Goal: Communication & Community: Share content

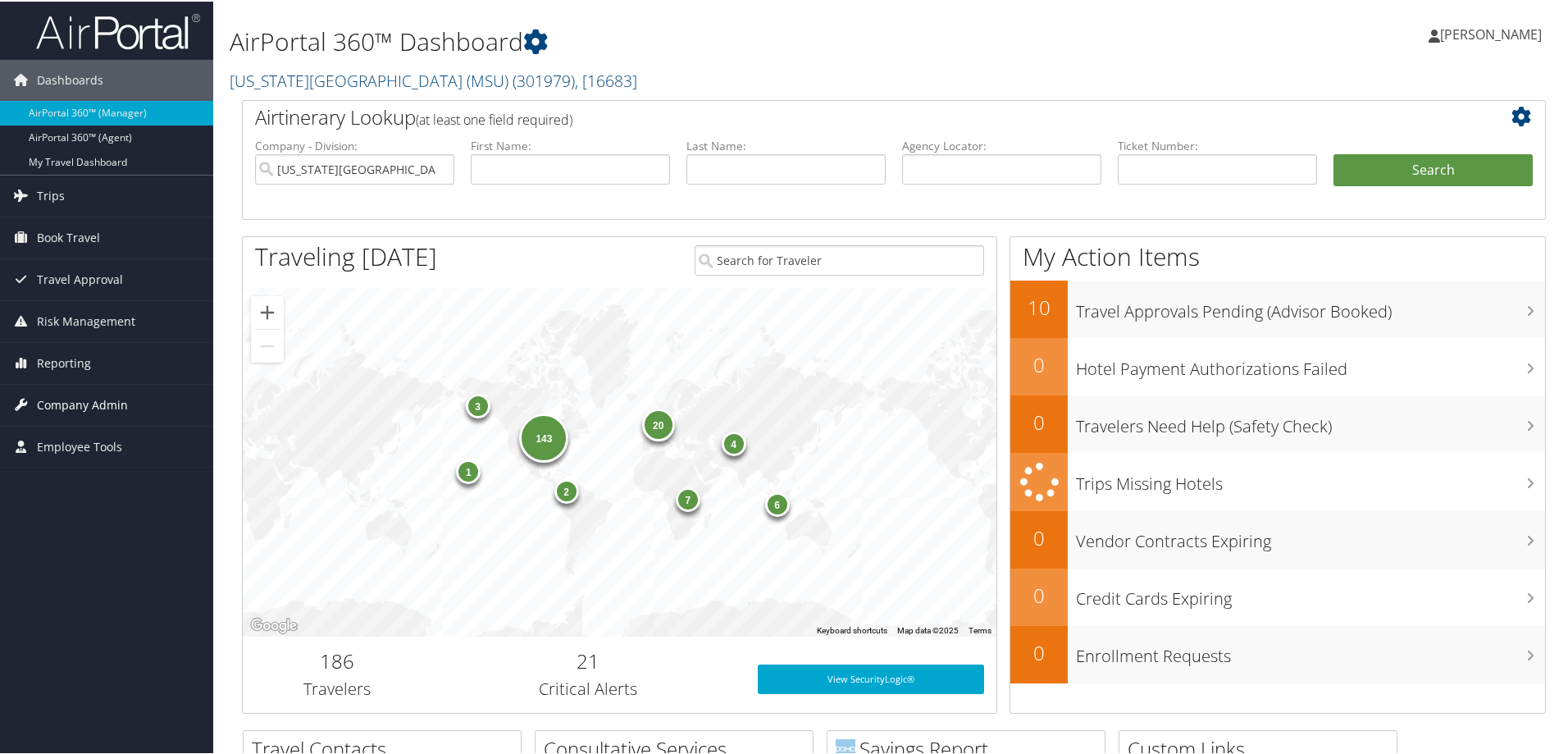
click at [114, 398] on span "Company Admin" at bounding box center [82, 403] width 91 height 41
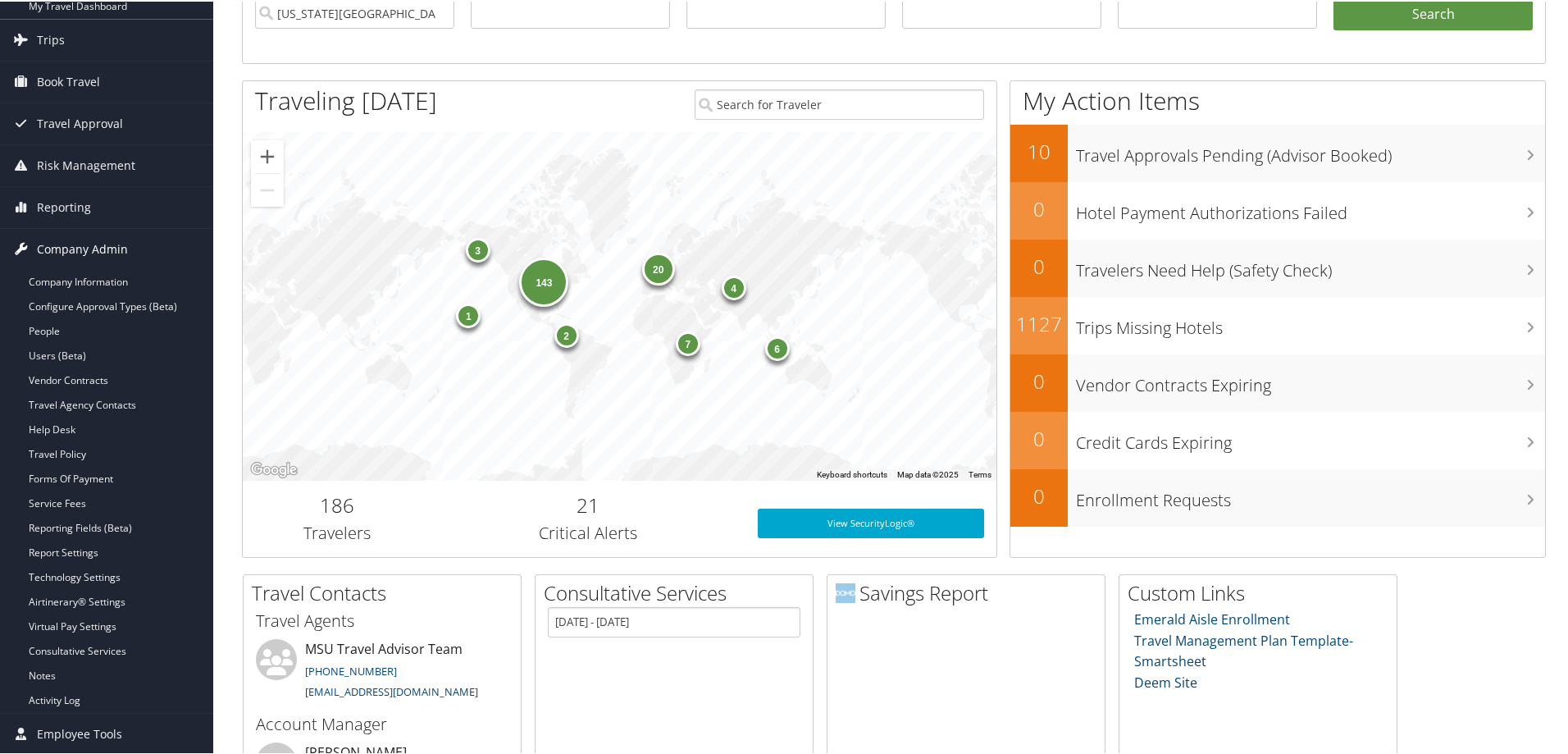
scroll to position [328, 0]
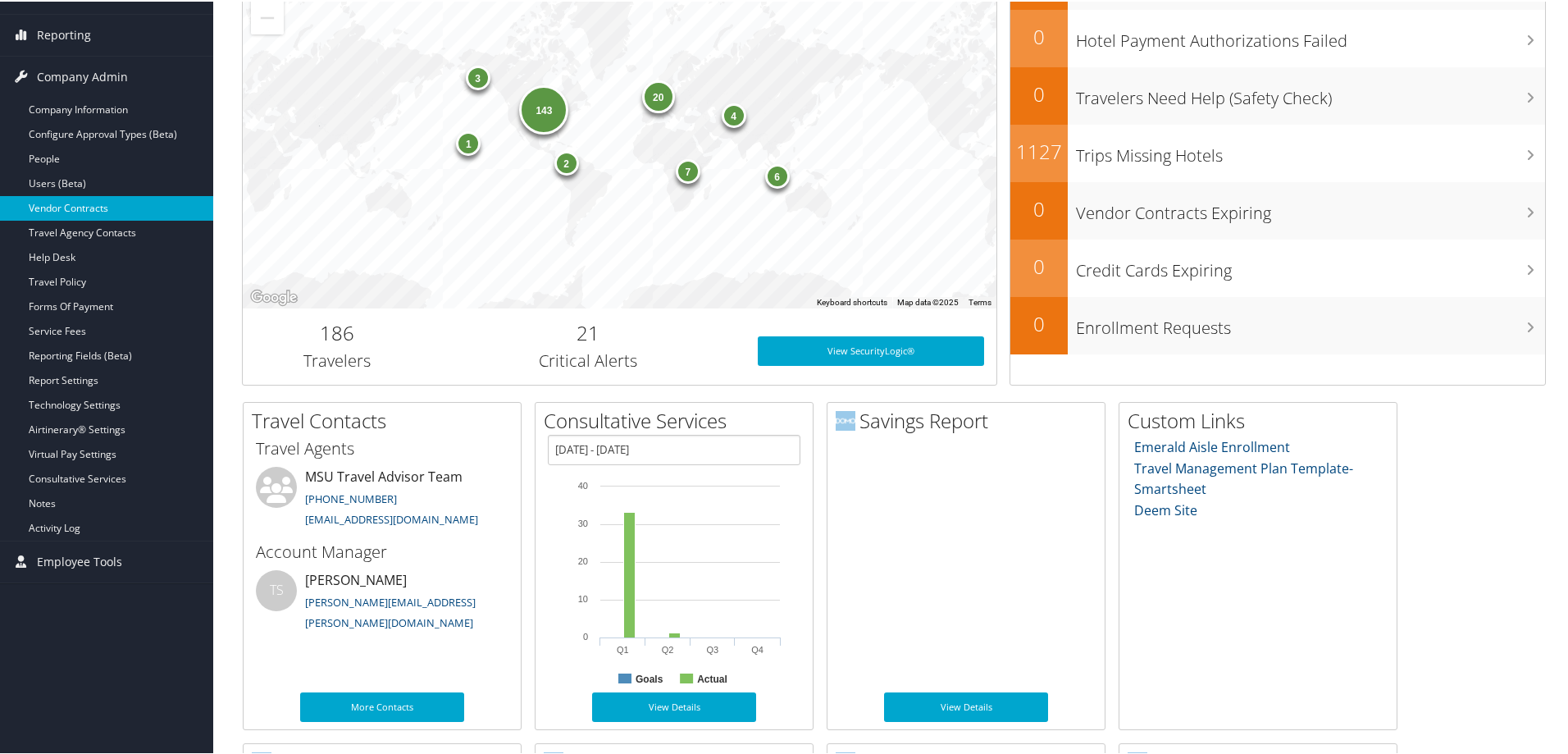
click at [124, 202] on link "Vendor Contracts" at bounding box center [107, 207] width 214 height 25
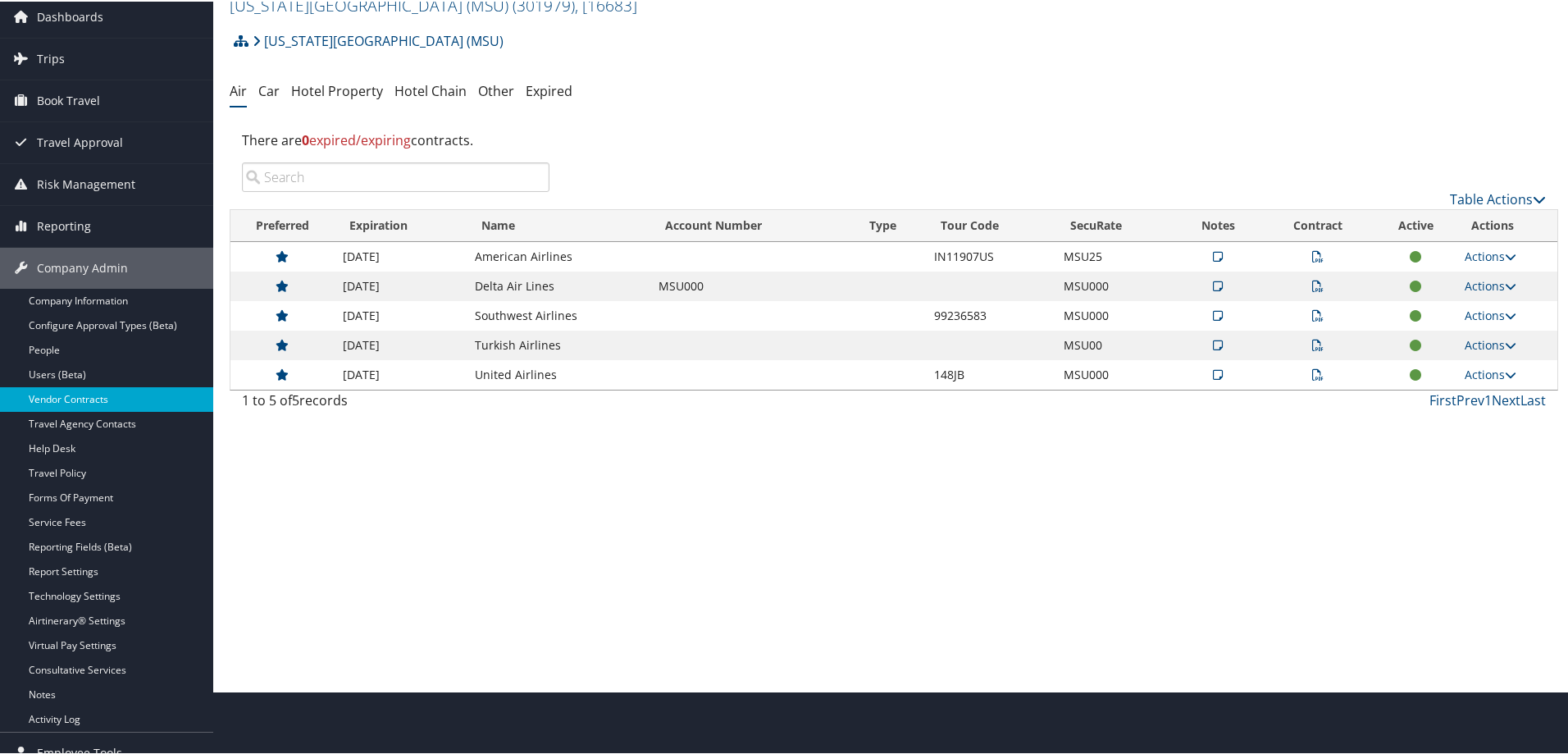
scroll to position [82, 0]
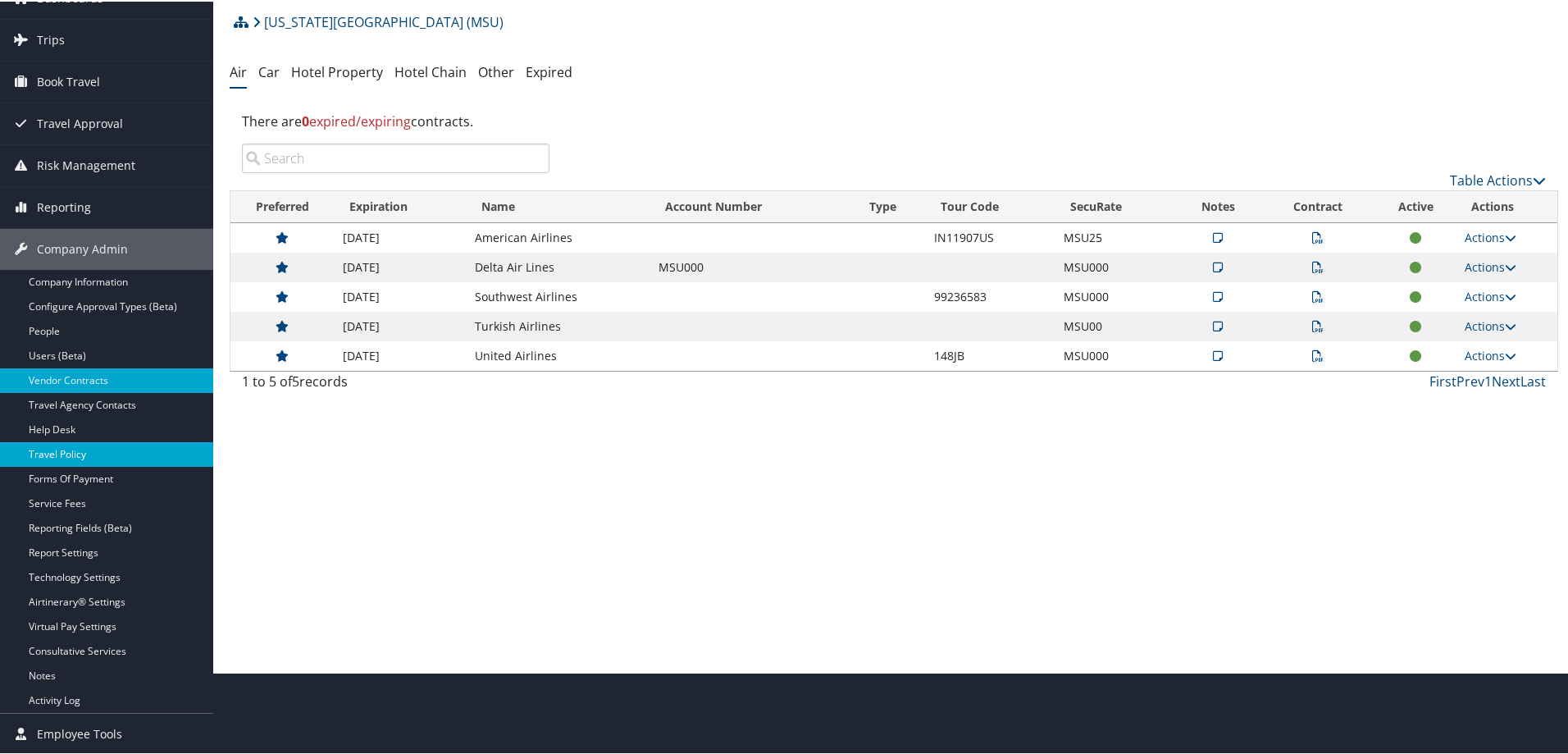
click at [72, 455] on link "Travel Policy" at bounding box center [107, 453] width 214 height 25
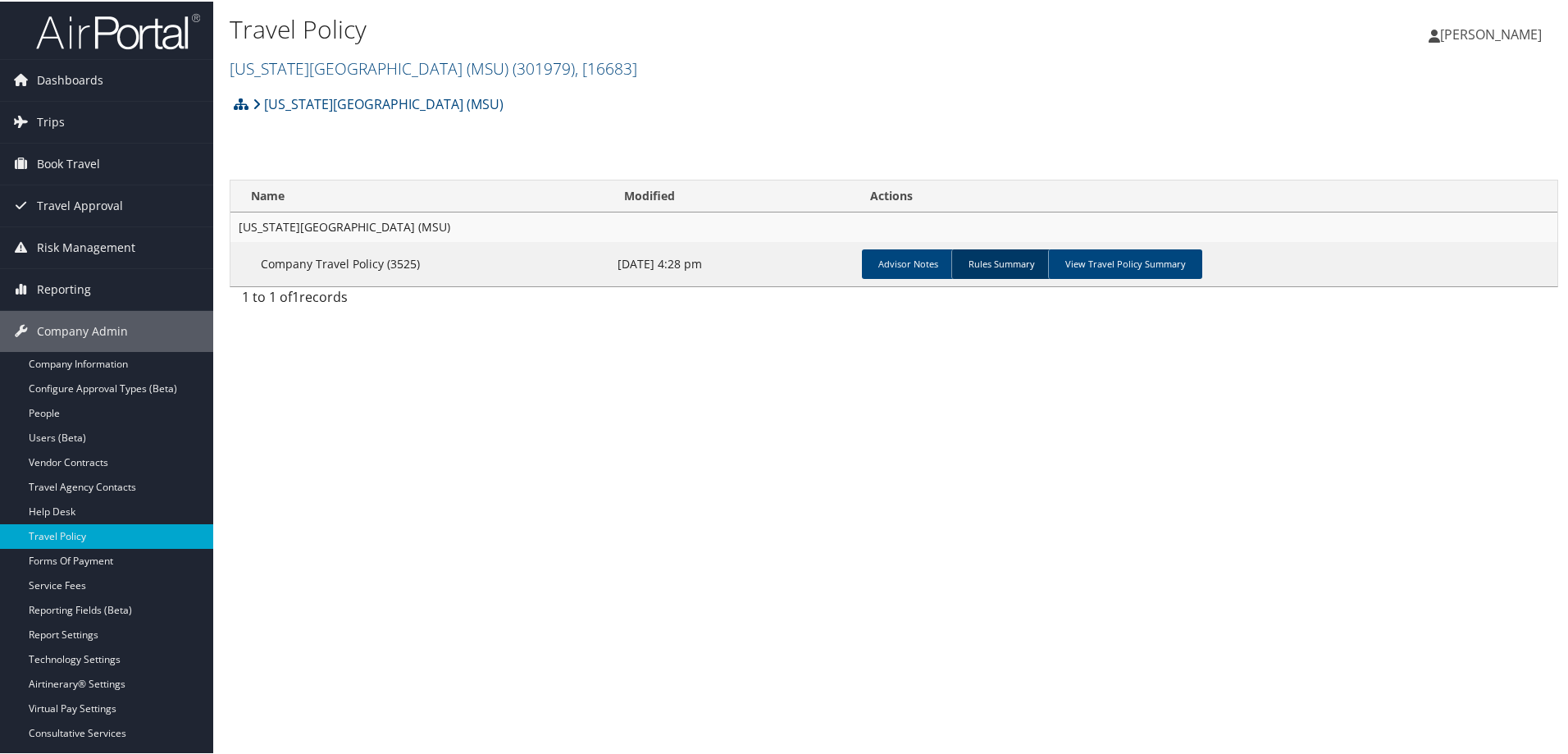
click at [1007, 268] on link "Rules Summary" at bounding box center [1001, 262] width 100 height 29
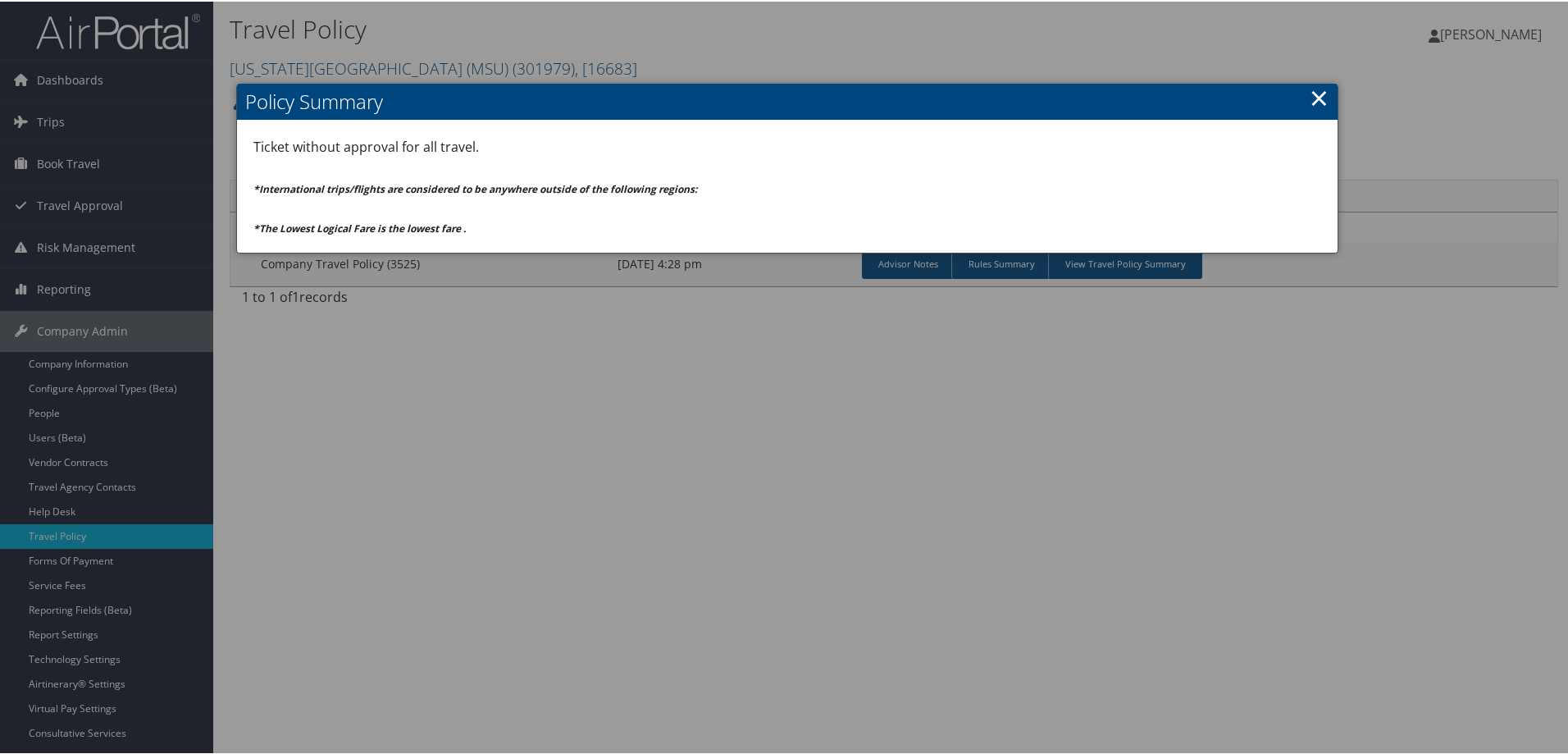
click at [1309, 89] on link "×" at bounding box center [1318, 95] width 19 height 33
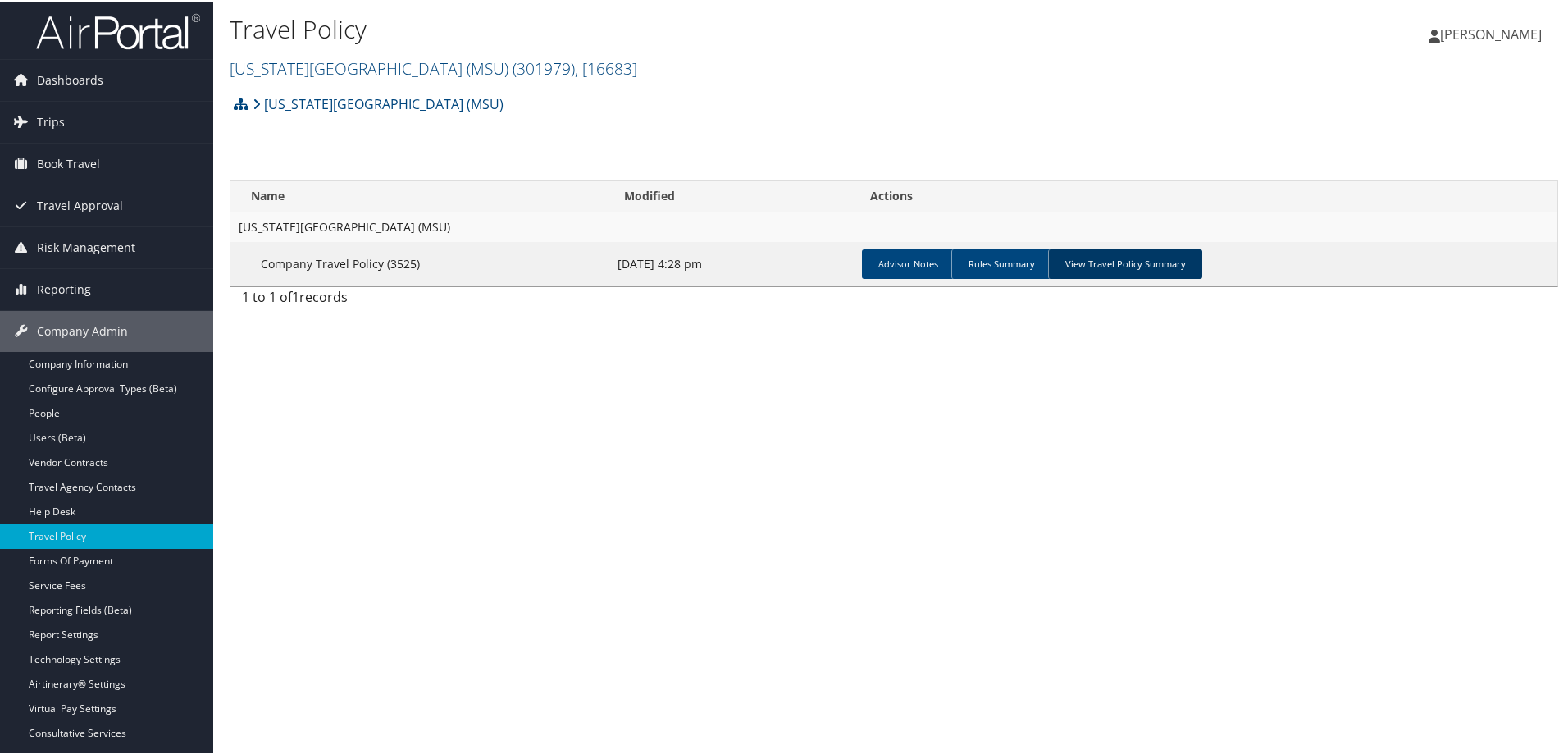
click at [1113, 273] on link "View Travel Policy Summary" at bounding box center [1125, 262] width 154 height 29
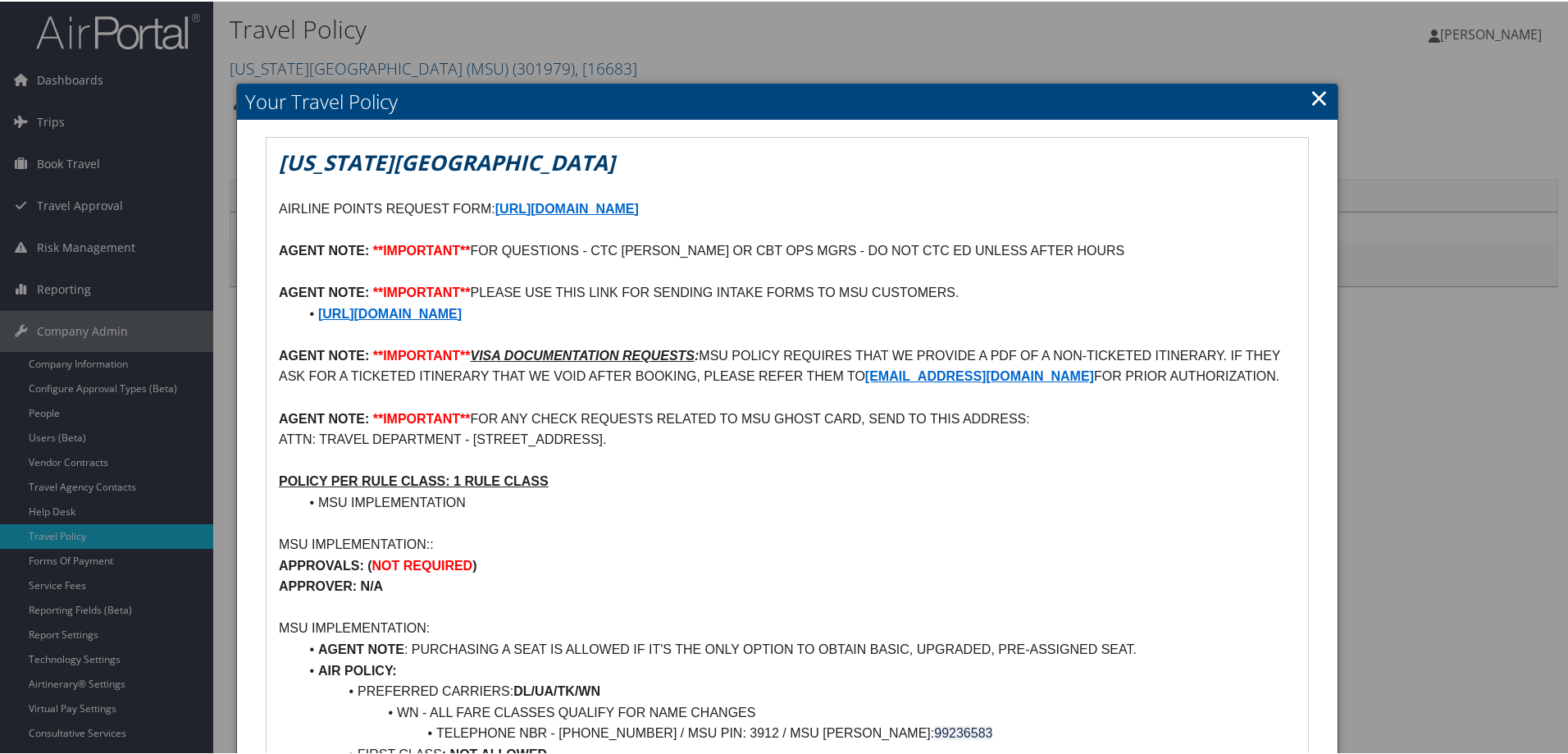
click at [1320, 93] on link "×" at bounding box center [1318, 95] width 19 height 33
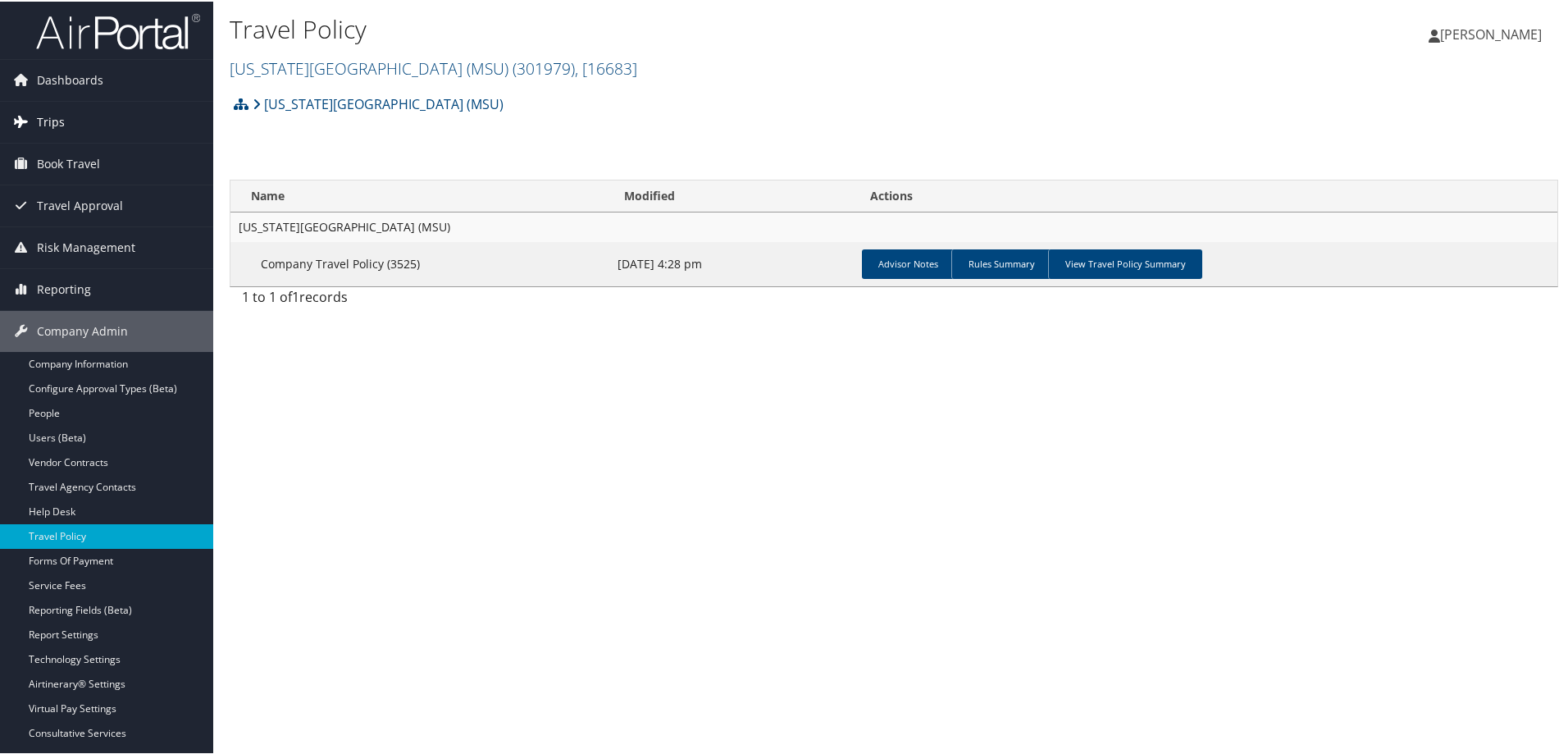
click at [48, 120] on span "Trips" at bounding box center [51, 120] width 28 height 41
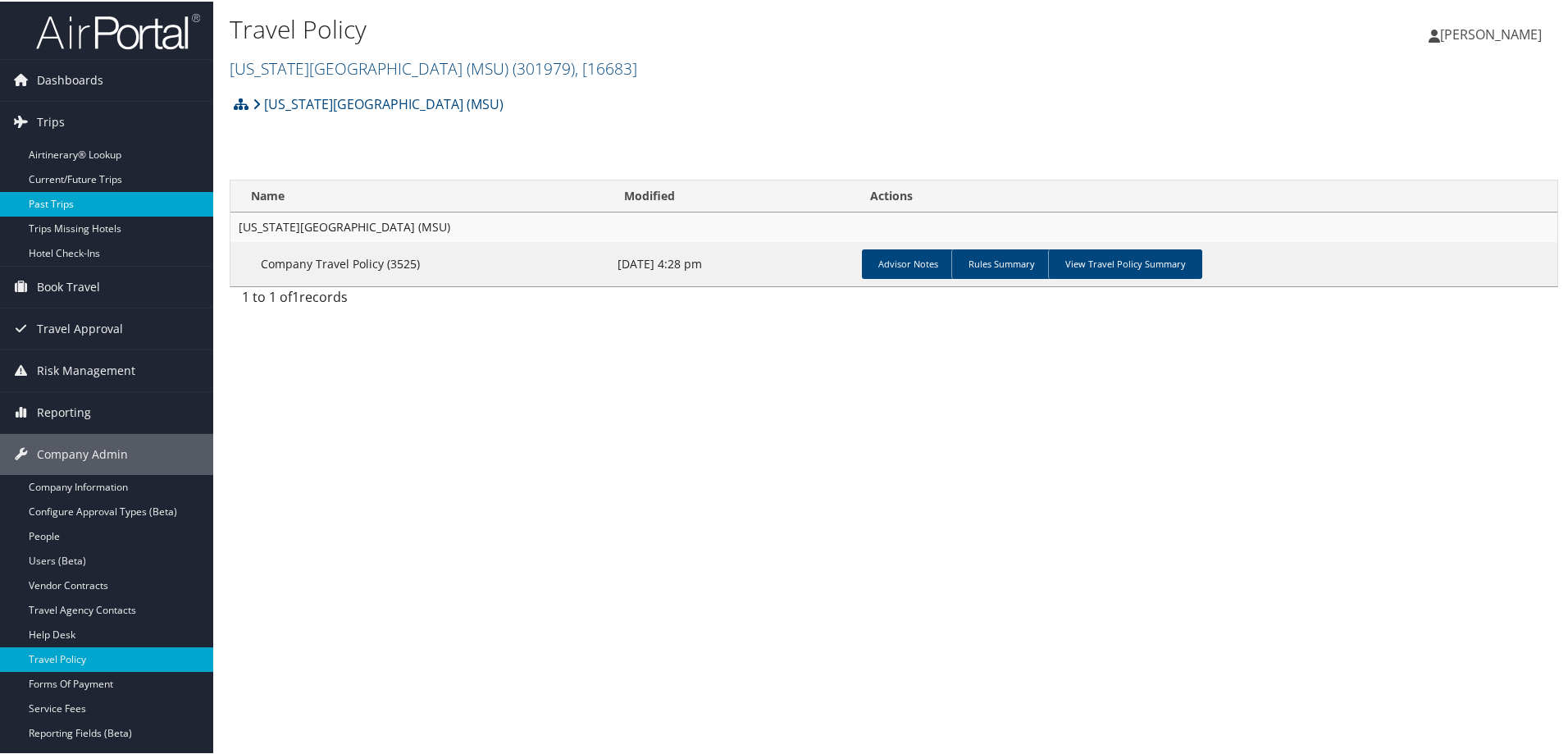
click at [43, 200] on link "Past Trips" at bounding box center [107, 203] width 214 height 25
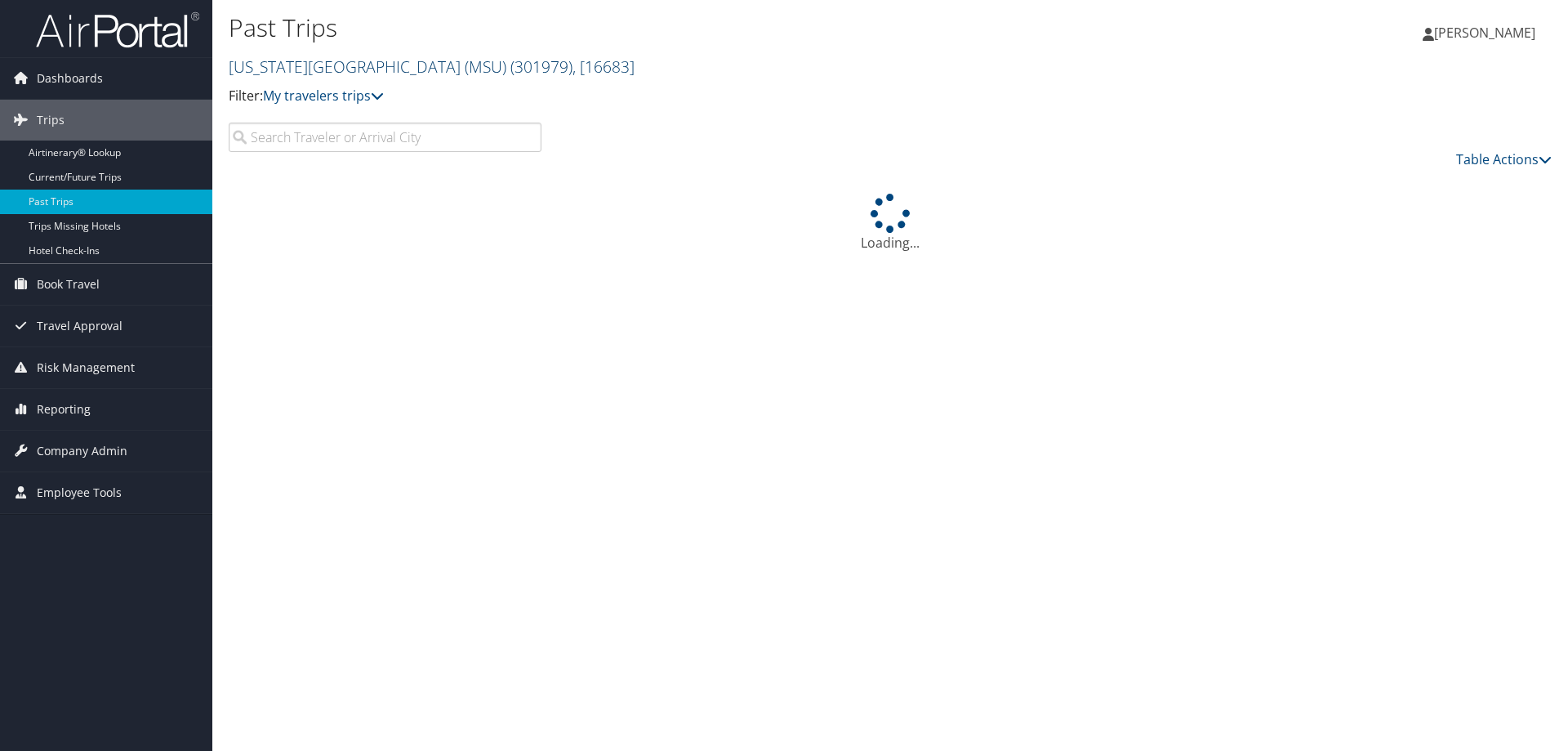
click at [420, 67] on link "[US_STATE][GEOGRAPHIC_DATA] (MSU) ( 301979 ) , [ 16683 ]" at bounding box center [432, 66] width 406 height 22
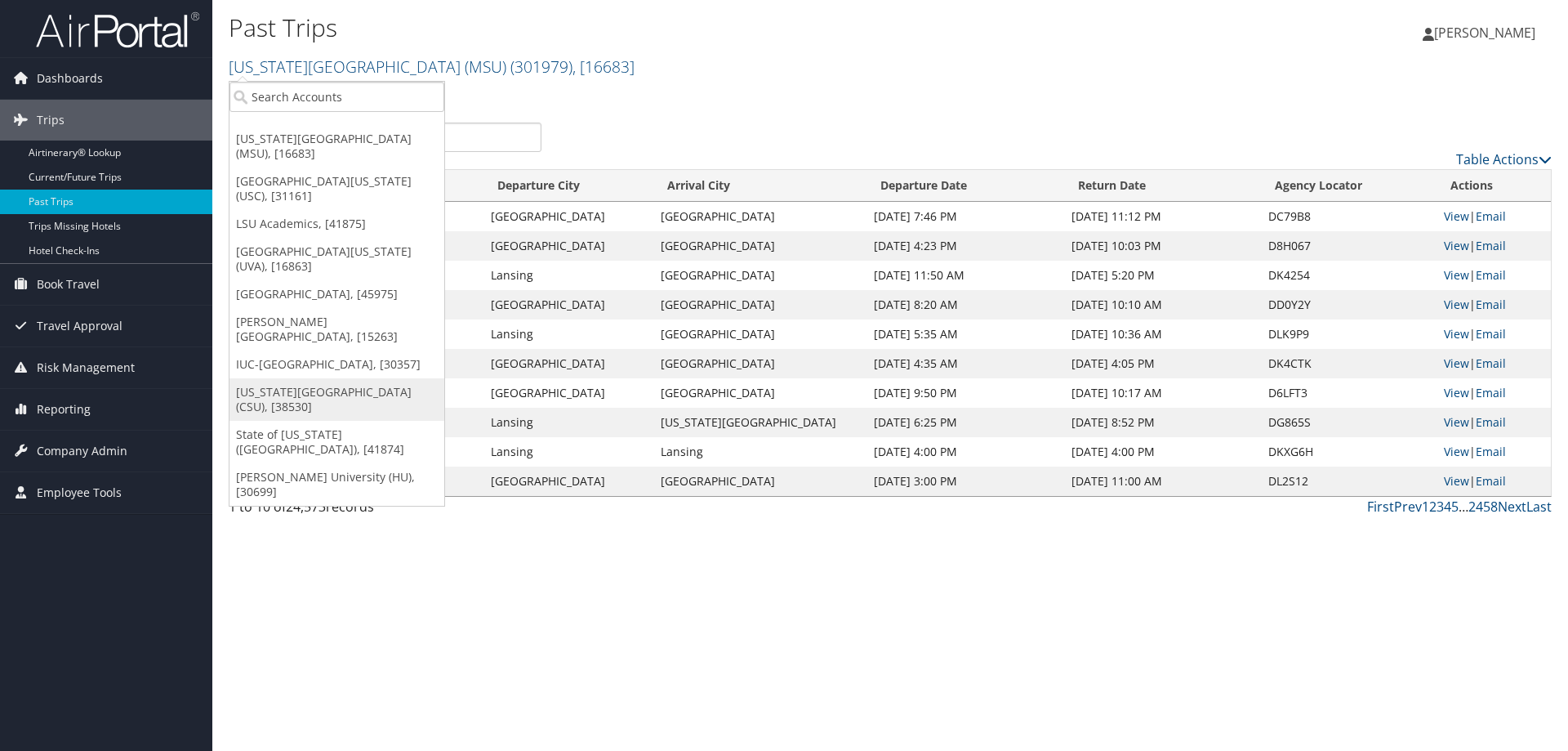
click at [344, 378] on link "[US_STATE][GEOGRAPHIC_DATA] (CSU), [38530]" at bounding box center [337, 399] width 214 height 42
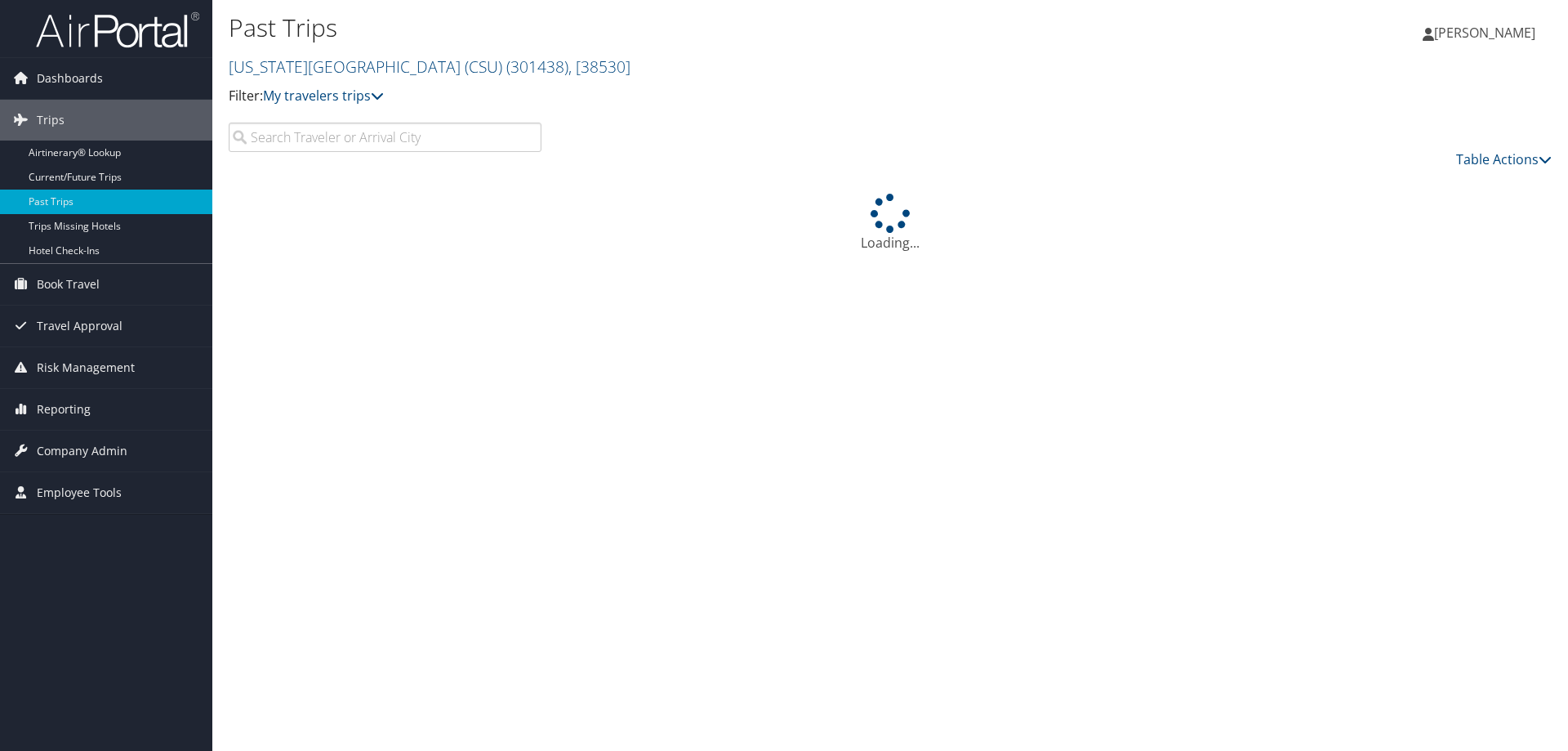
click at [317, 144] on input "search" at bounding box center [385, 136] width 313 height 29
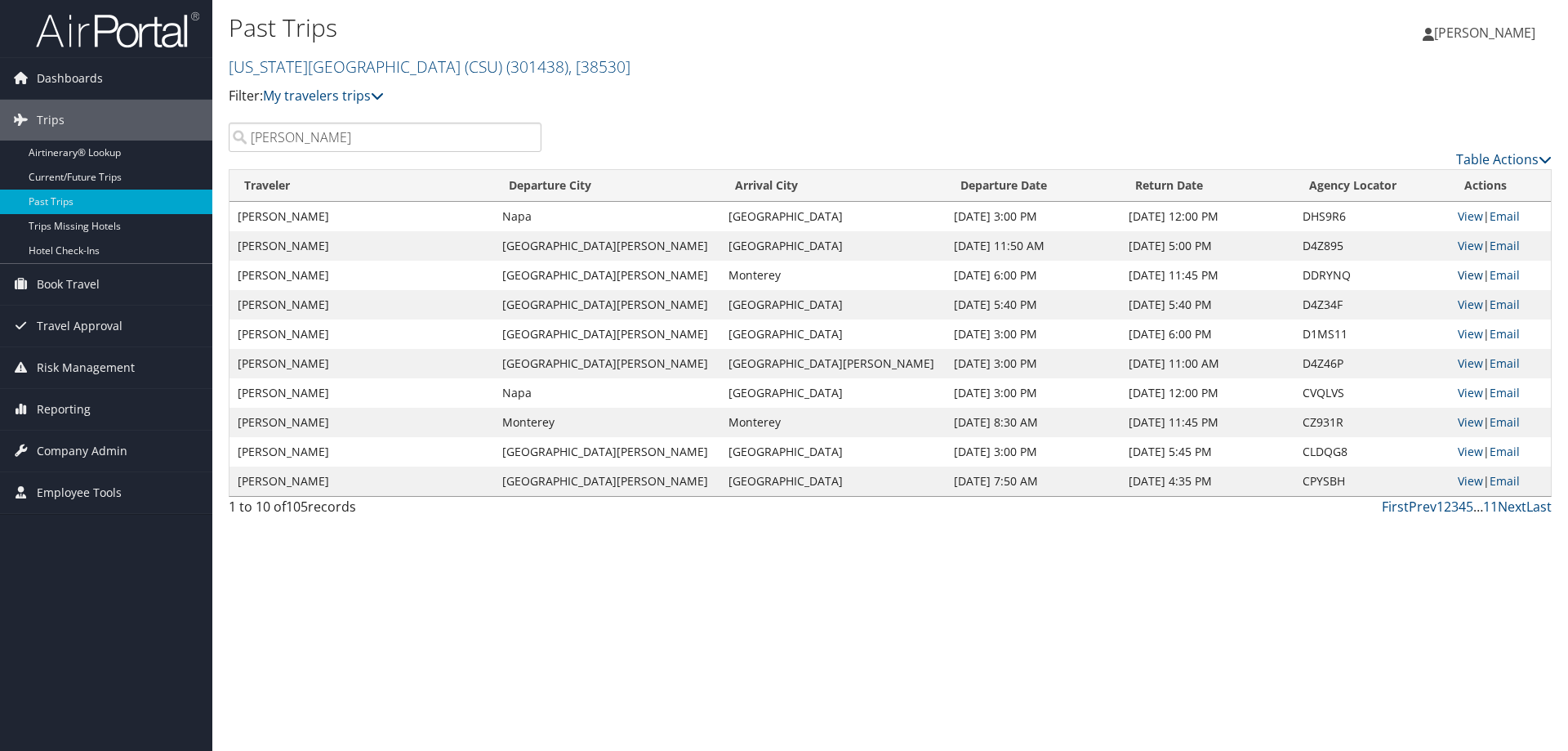
type input "Chavez"
click at [1458, 273] on link "View" at bounding box center [1470, 275] width 25 height 16
click at [1458, 304] on link "View" at bounding box center [1470, 304] width 25 height 16
click at [1458, 423] on link "View" at bounding box center [1470, 422] width 25 height 16
click at [1458, 478] on link "View" at bounding box center [1470, 481] width 25 height 16
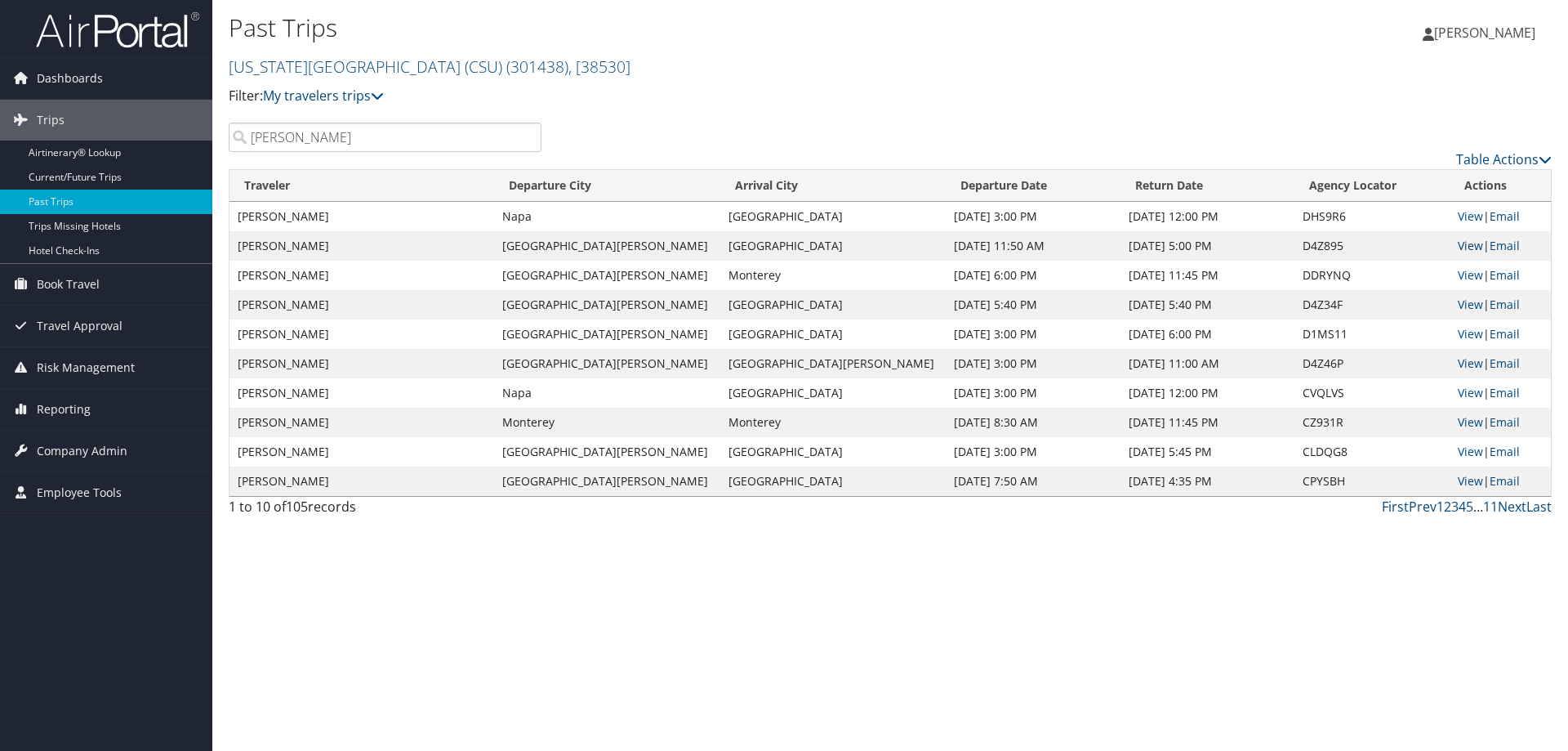
click at [1458, 252] on link "View" at bounding box center [1470, 245] width 25 height 16
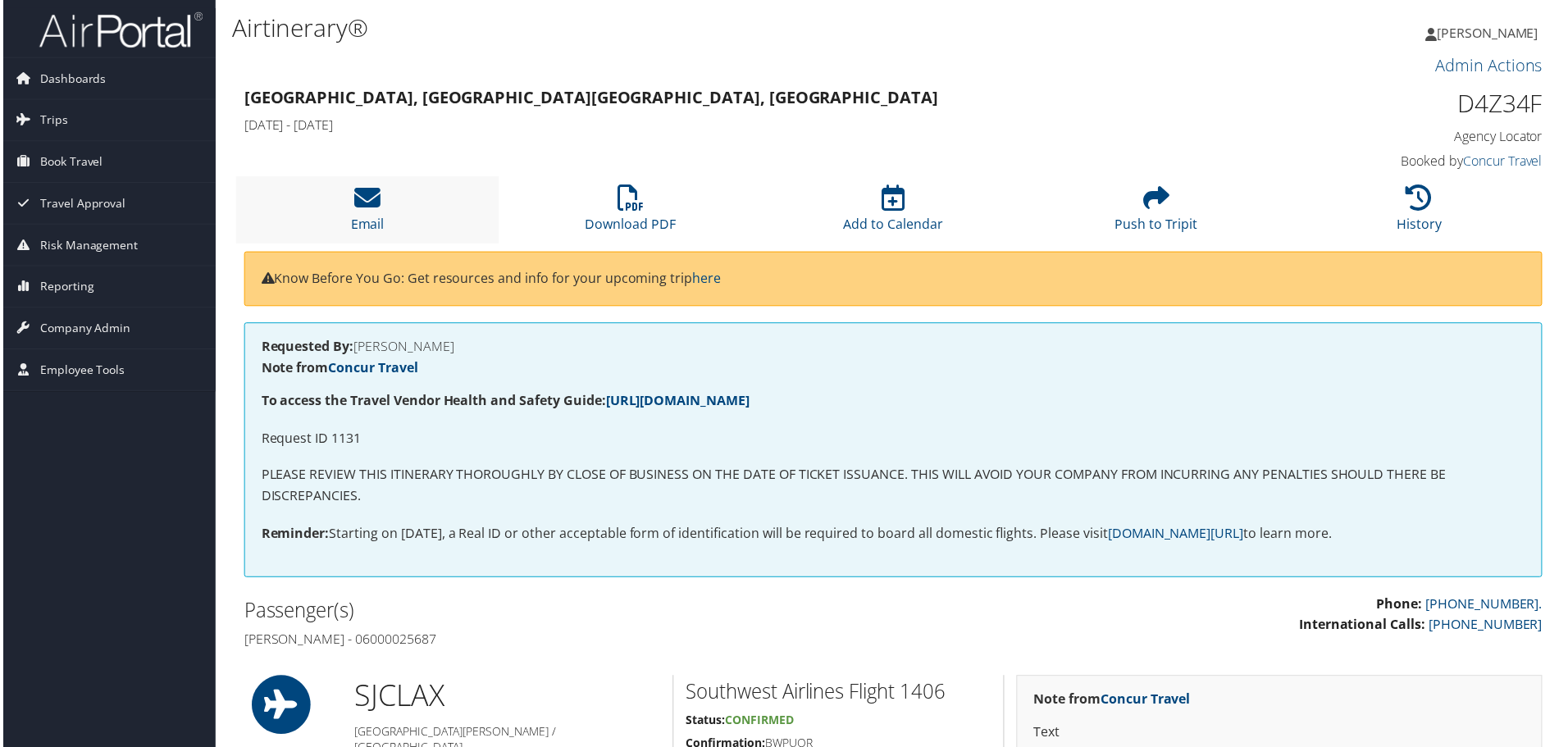
click at [341, 198] on li "Email" at bounding box center [365, 210] width 264 height 66
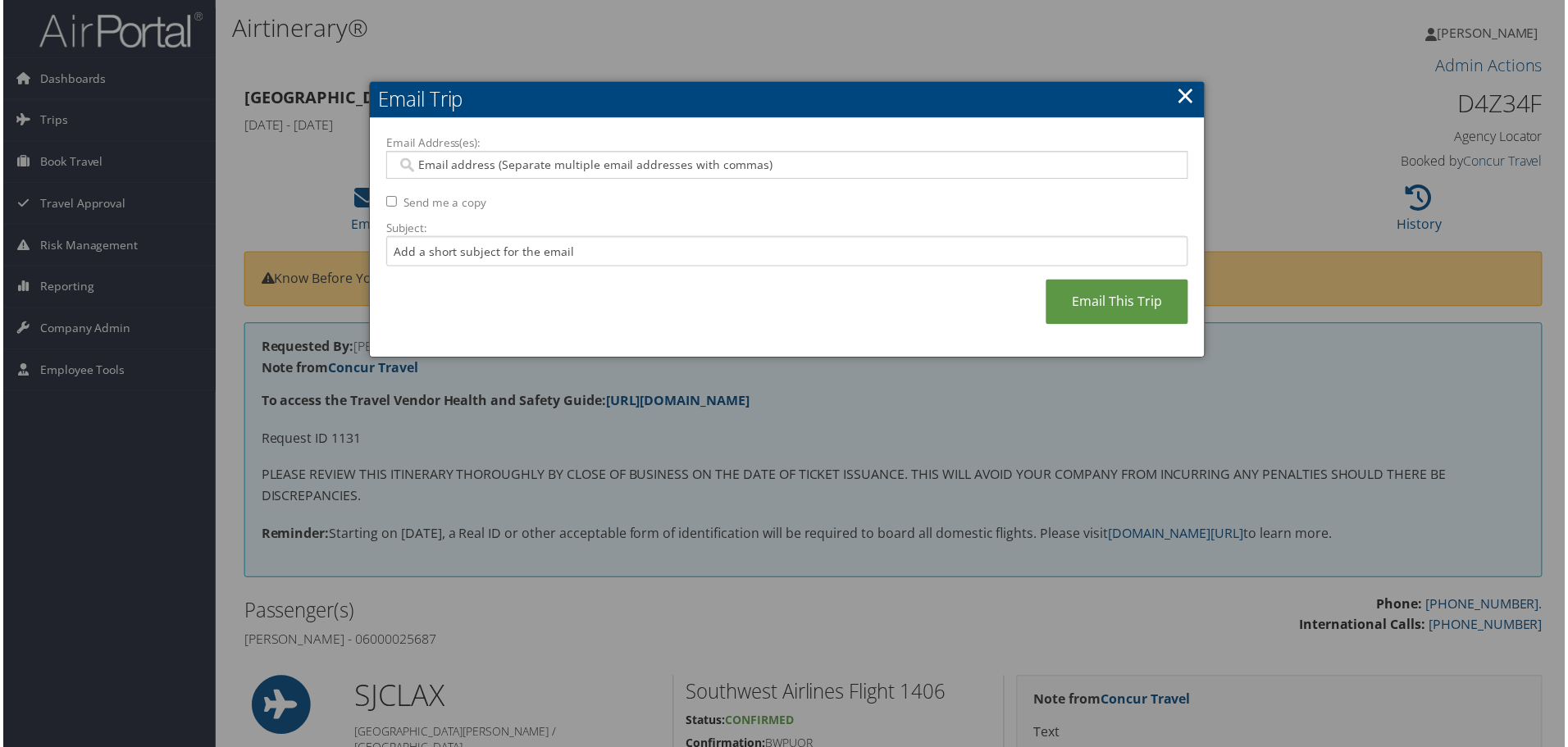
click at [452, 162] on input "Email Address(es):" at bounding box center [787, 165] width 784 height 17
type input "mcoleman@csumb.edu"
click at [518, 247] on input "Subject:" at bounding box center [787, 252] width 806 height 30
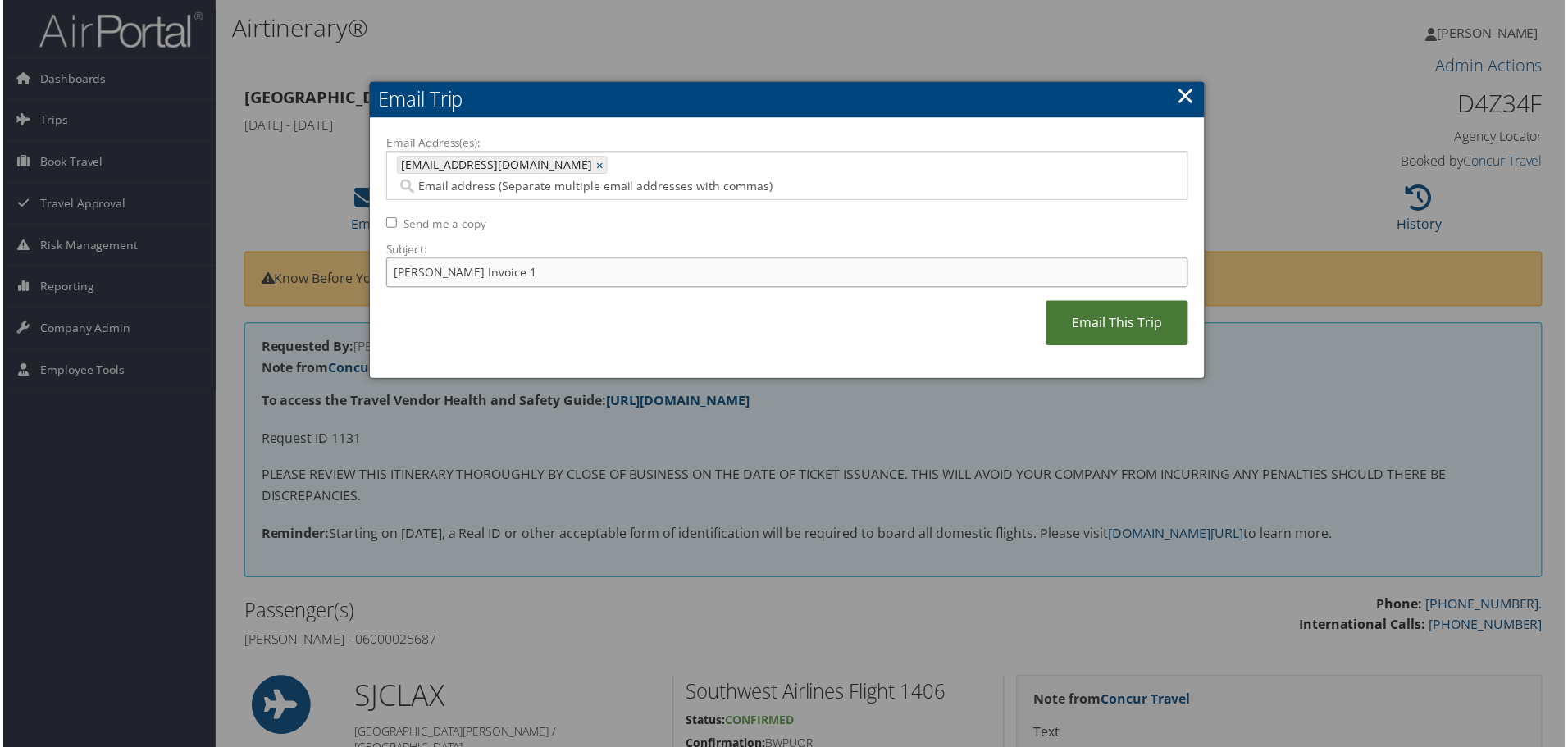
type input "Edward Chavez Invoice 1"
click at [1114, 302] on link "Email This Trip" at bounding box center [1119, 324] width 143 height 45
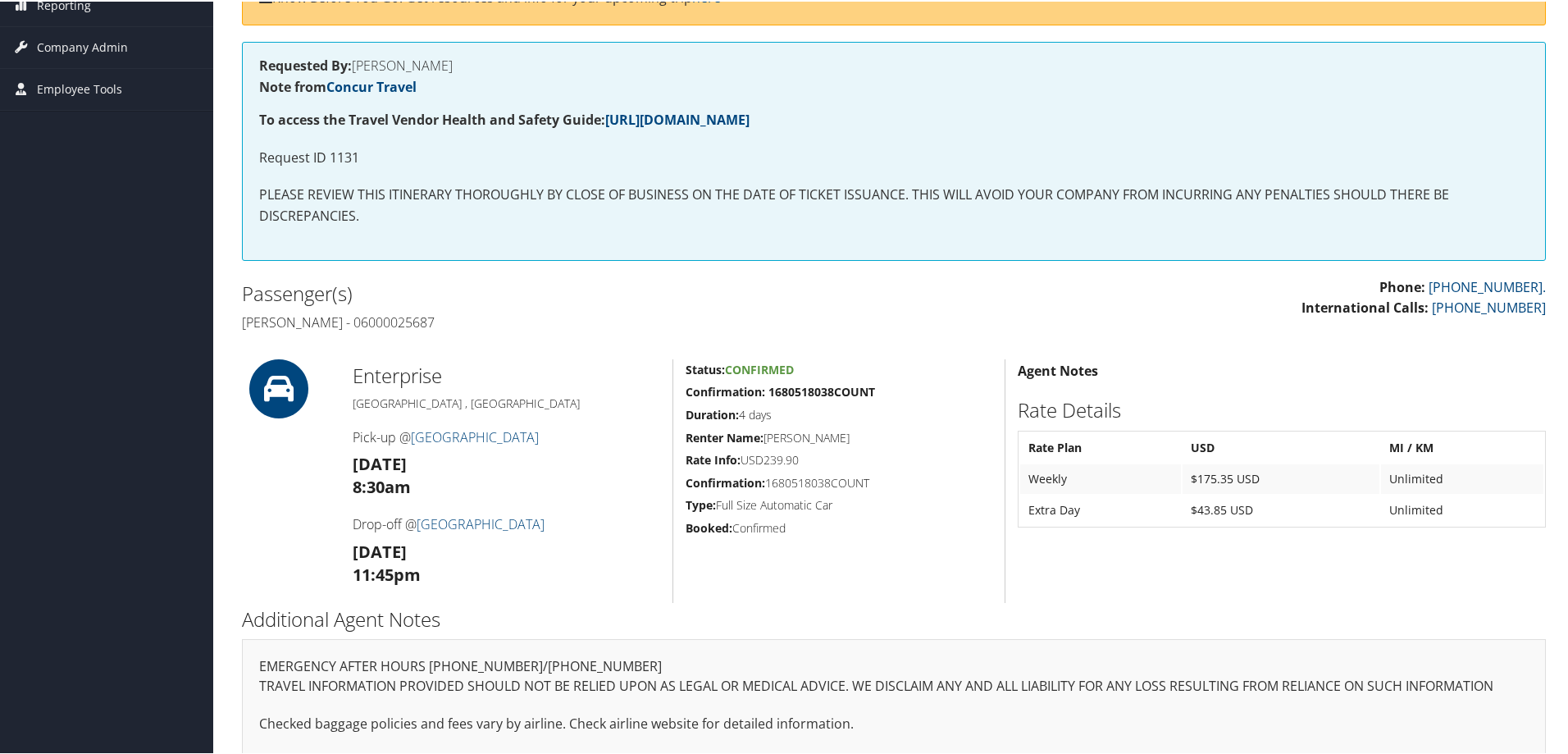
scroll to position [334, 0]
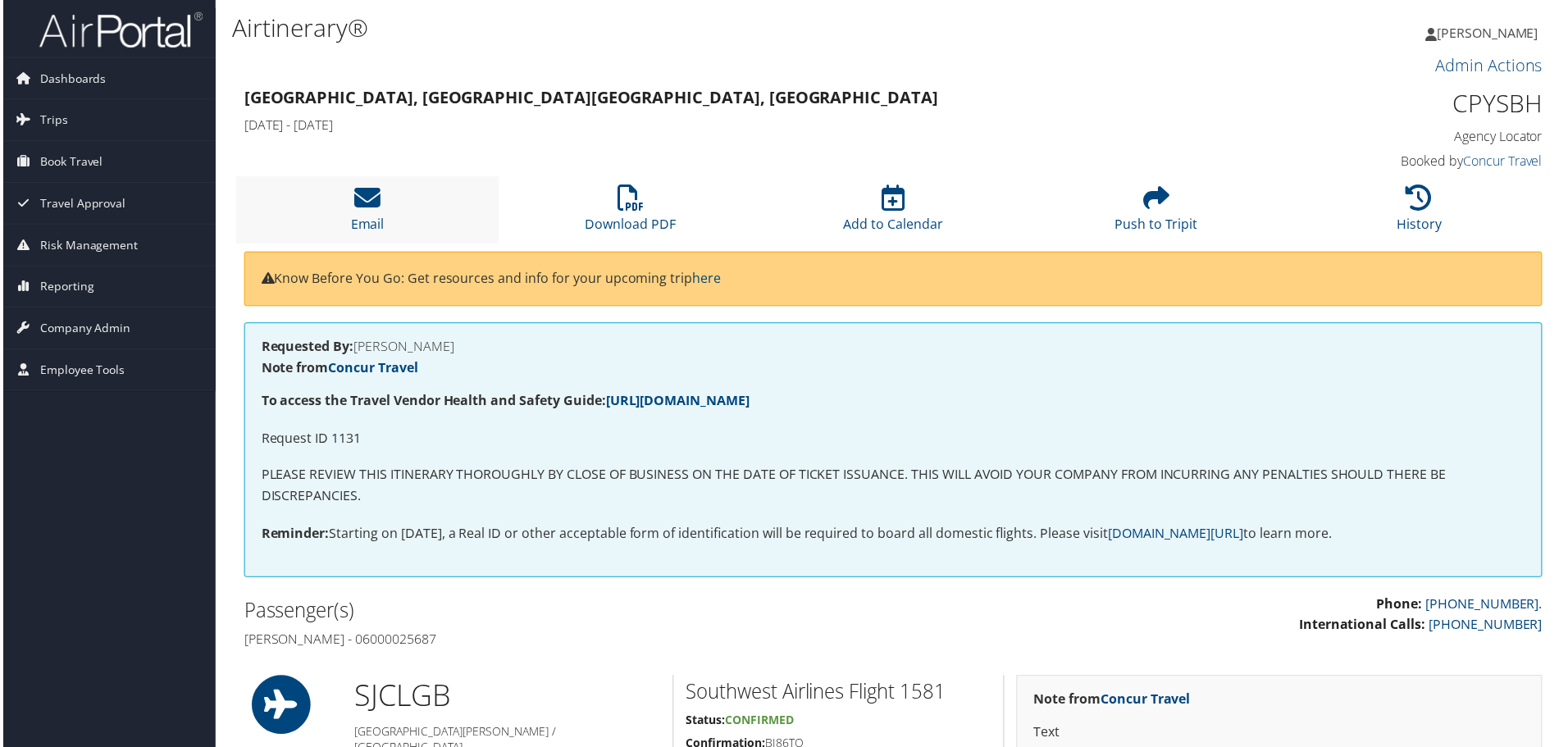
click at [350, 196] on li "Email" at bounding box center [365, 210] width 264 height 66
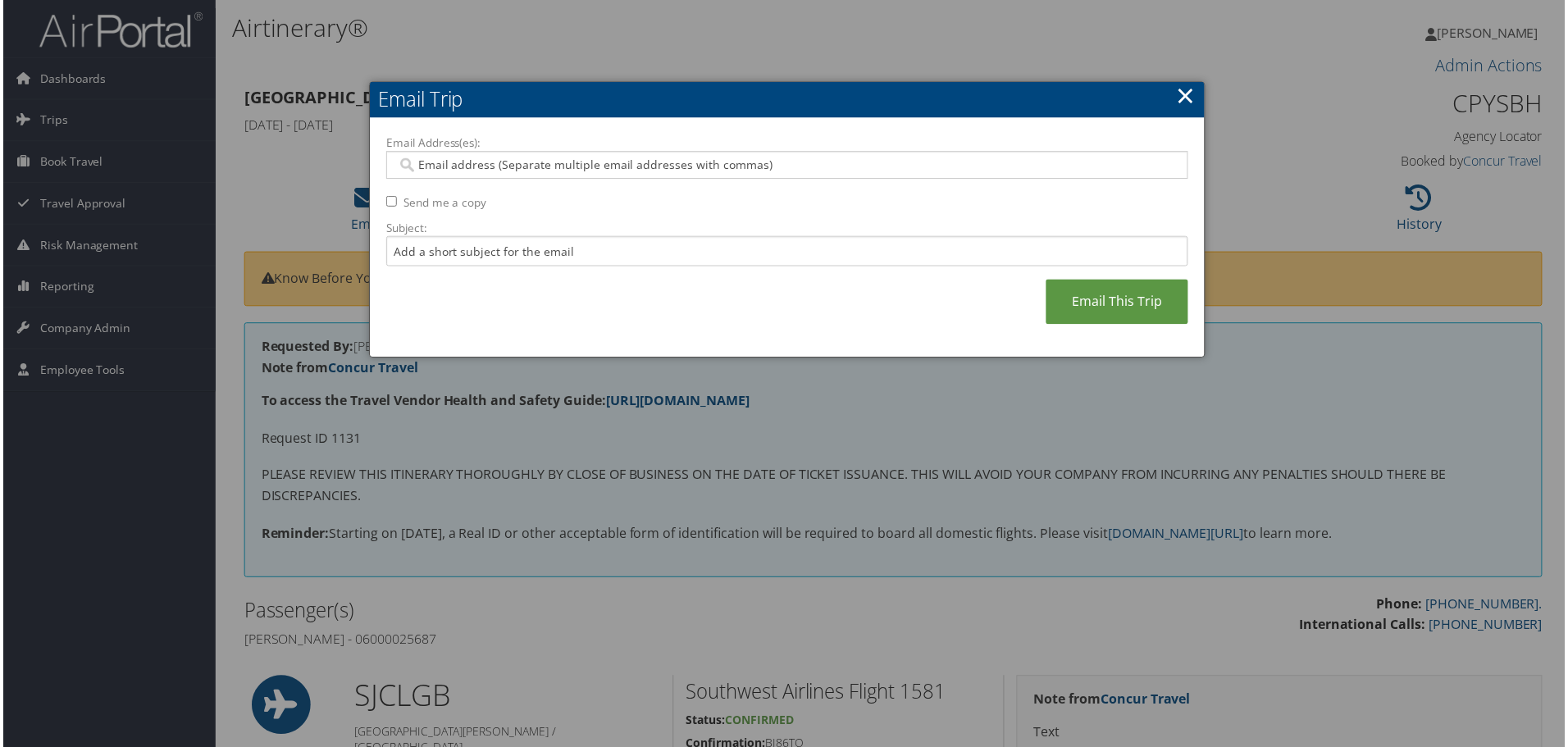
click at [437, 168] on input "Email Address(es):" at bounding box center [787, 165] width 784 height 17
type input "mcol"
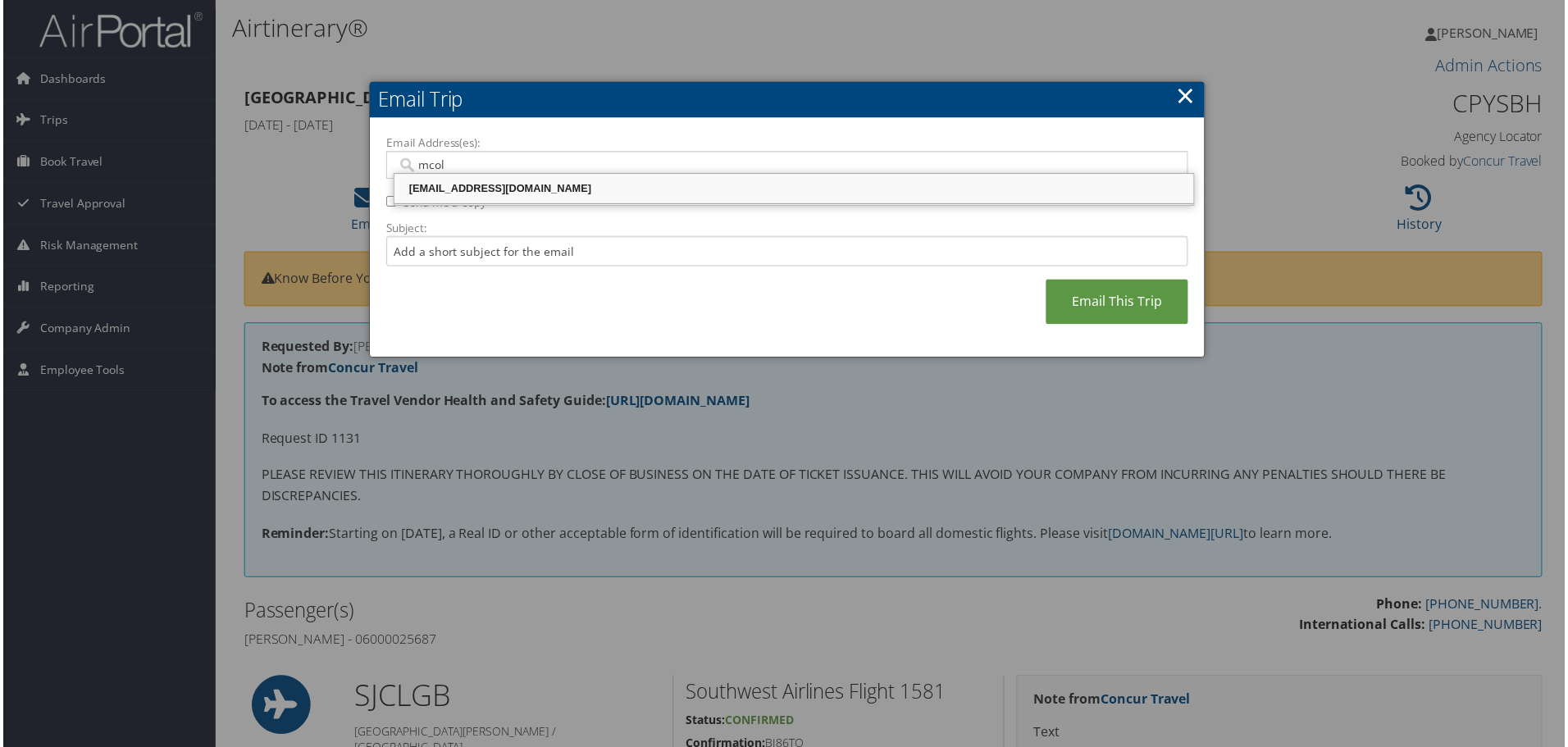
click at [508, 198] on div "[EMAIL_ADDRESS][DOMAIN_NAME]" at bounding box center [794, 190] width 798 height 25
type input "[EMAIL_ADDRESS][DOMAIN_NAME]"
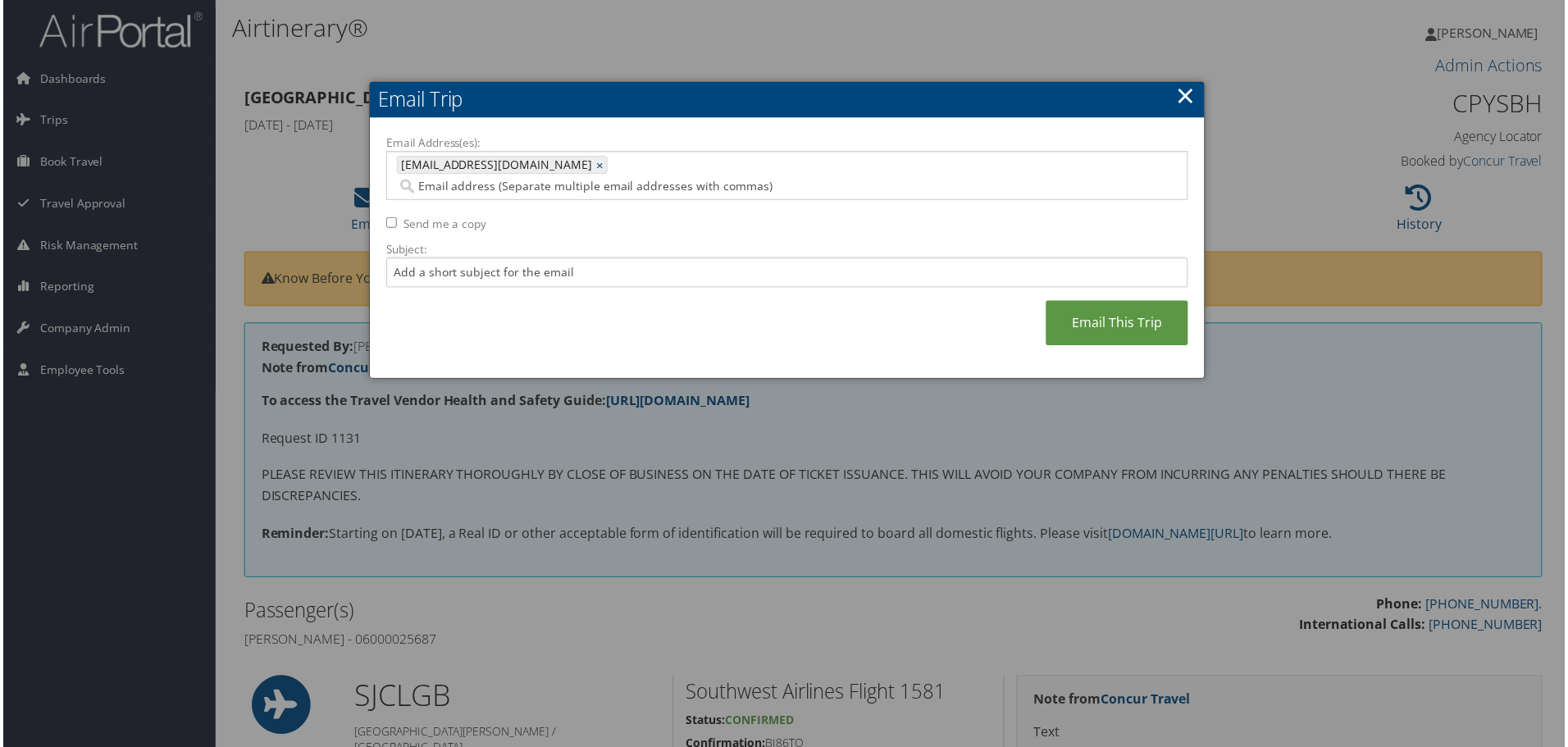
click at [452, 242] on label "Subject:" at bounding box center [787, 250] width 806 height 17
click at [452, 258] on input "Subject:" at bounding box center [787, 273] width 806 height 30
click at [430, 258] on input "Subject:" at bounding box center [787, 273] width 806 height 30
type input "Invoice 2"
click at [424, 307] on div "Email Address(es): mcoleman@csumb.edu mcoleman@csumb.edu × Send me a copy Subje…" at bounding box center [787, 249] width 806 height 228
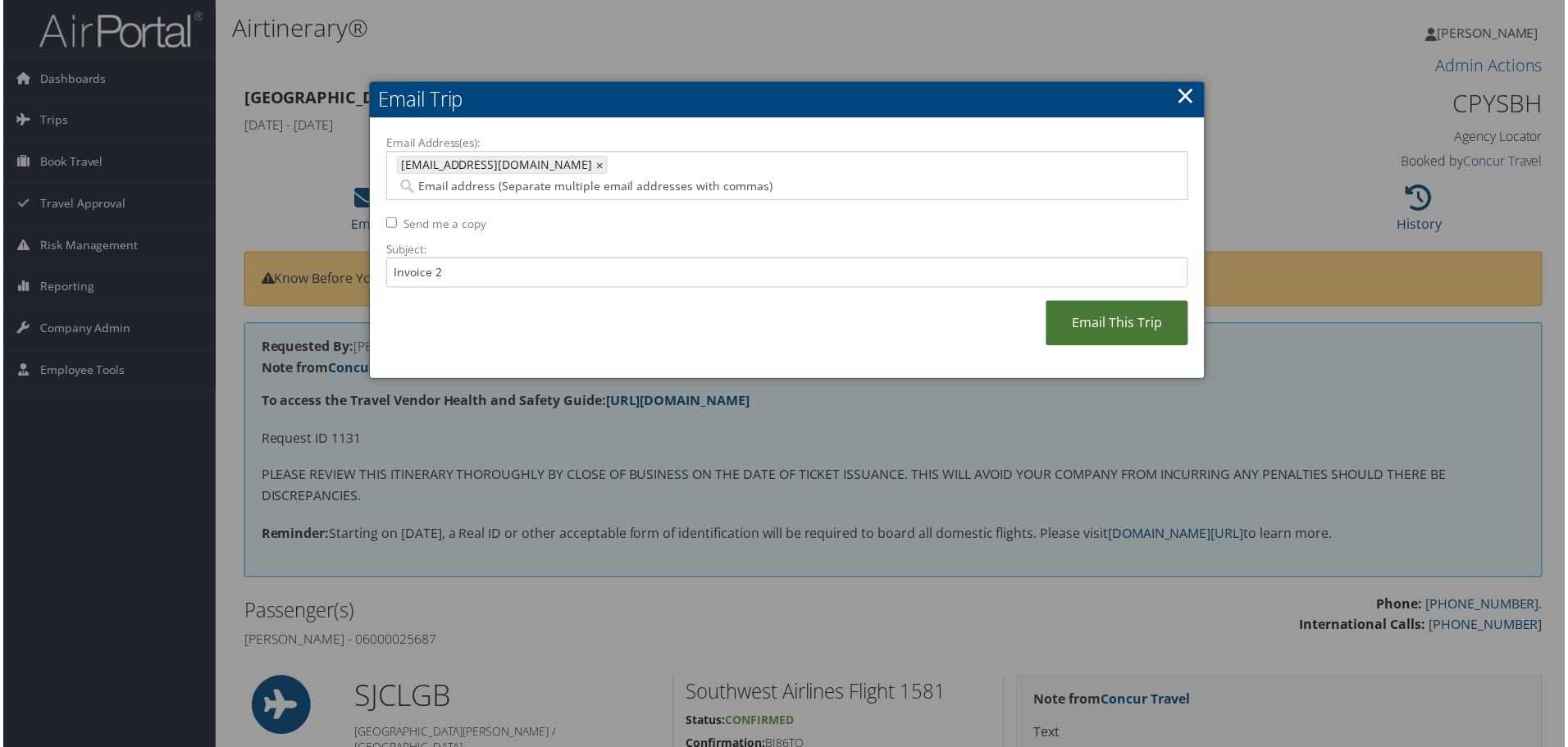
click at [1064, 307] on link "Email This Trip" at bounding box center [1119, 324] width 143 height 45
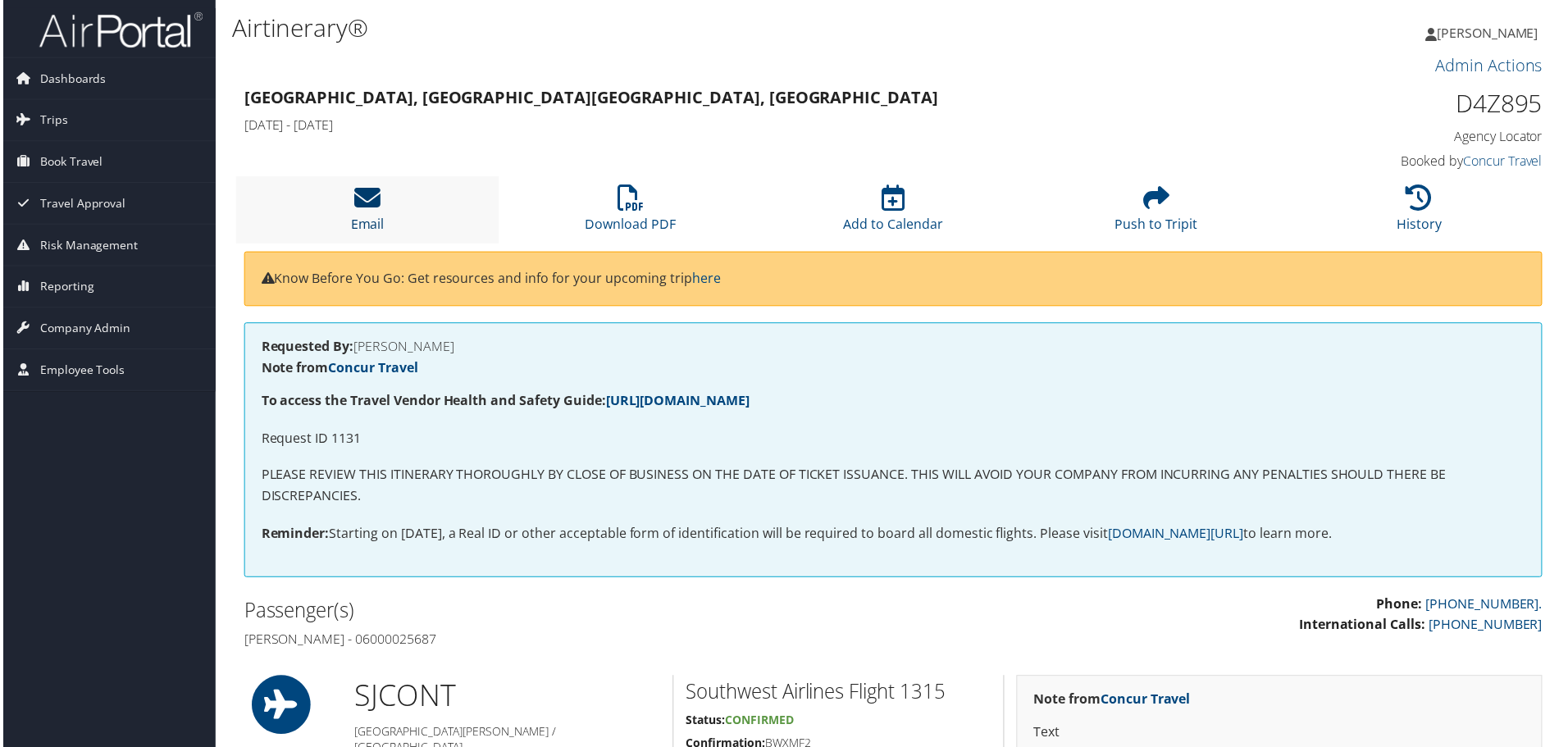
click at [356, 212] on icon at bounding box center [366, 198] width 26 height 26
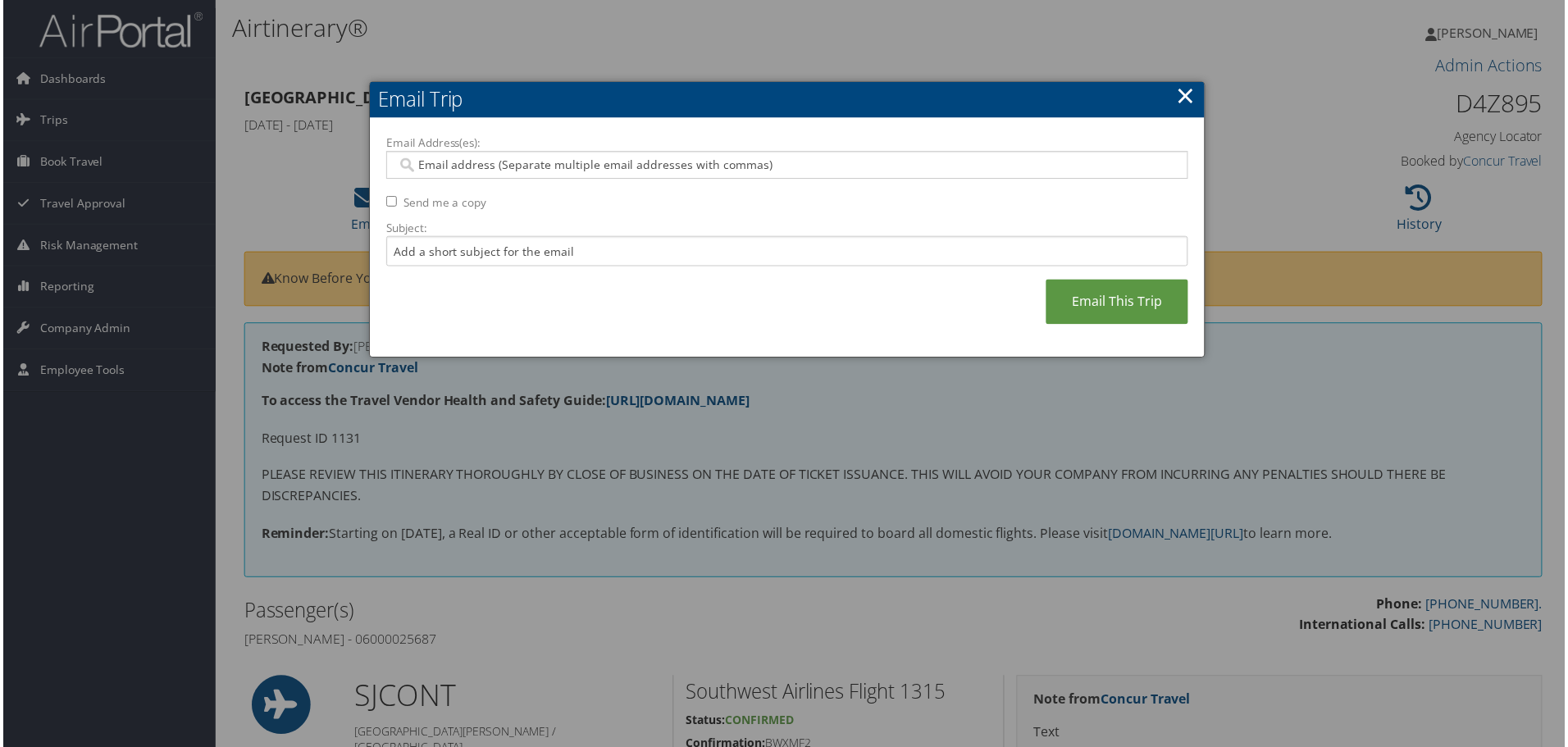
click at [444, 173] on input "Email Address(es):" at bounding box center [787, 165] width 784 height 17
type input "mcole"
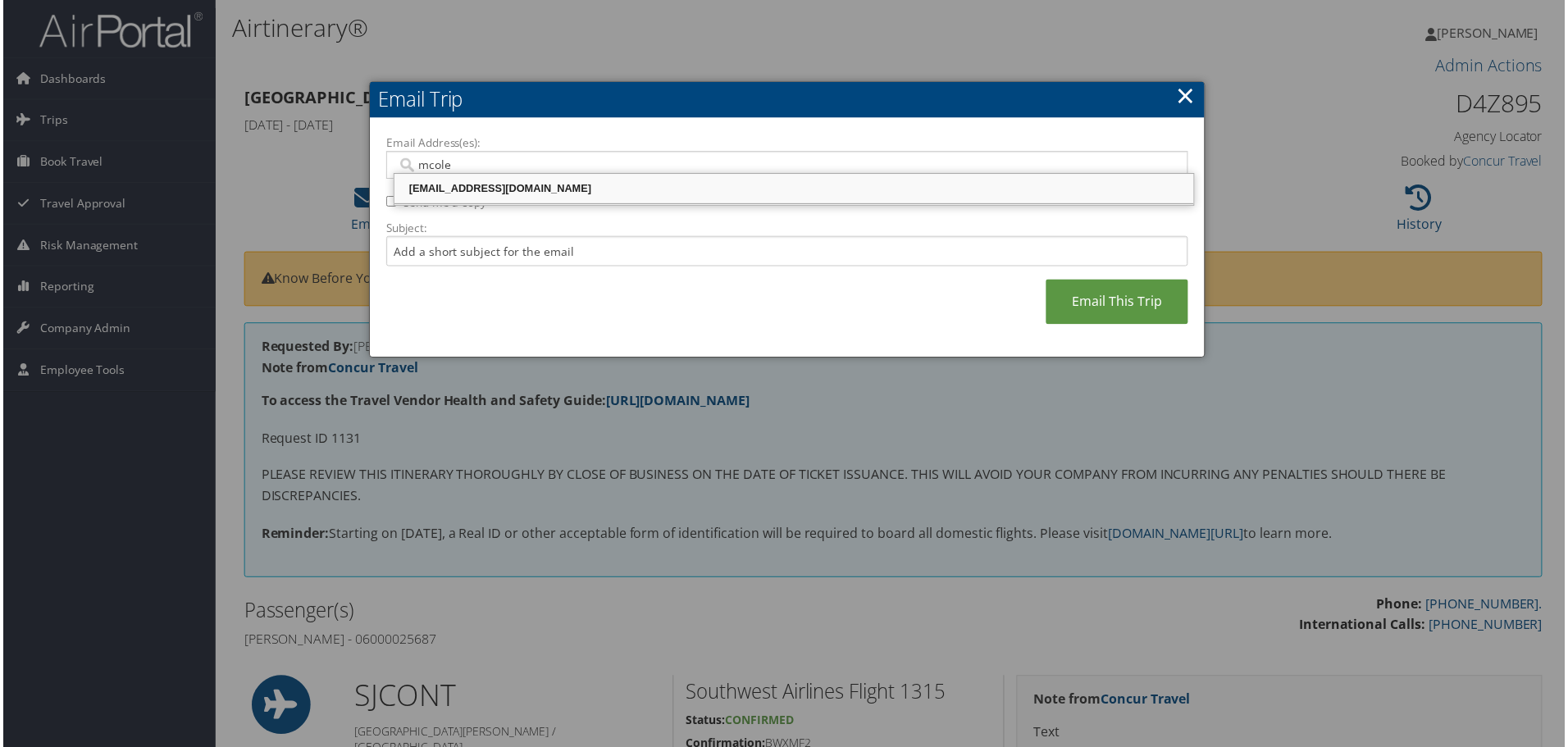
click at [453, 181] on div "[EMAIL_ADDRESS][DOMAIN_NAME]" at bounding box center [794, 189] width 798 height 17
type input "[EMAIL_ADDRESS][DOMAIN_NAME]"
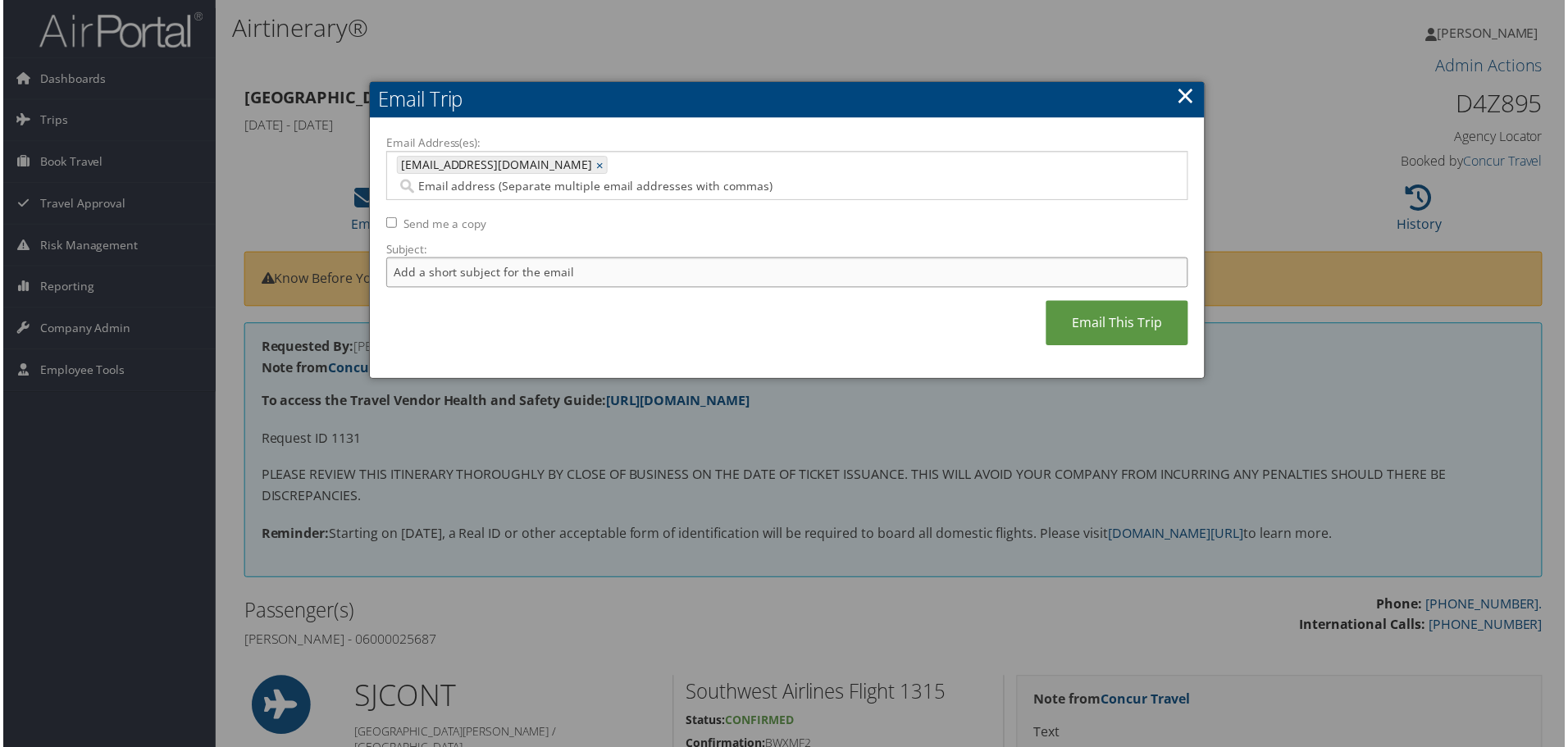
click at [449, 261] on input "Subject:" at bounding box center [787, 273] width 806 height 30
type input "Invoice 3"
click at [1138, 302] on link "Email This Trip" at bounding box center [1119, 324] width 143 height 45
